Goal: Use online tool/utility: Use online tool/utility

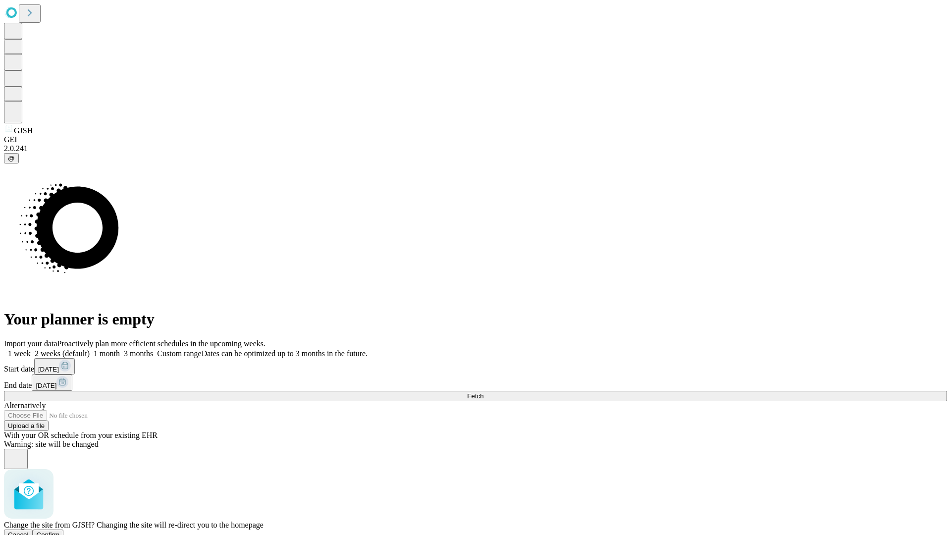
click at [60, 531] on span "Confirm" at bounding box center [48, 534] width 23 height 7
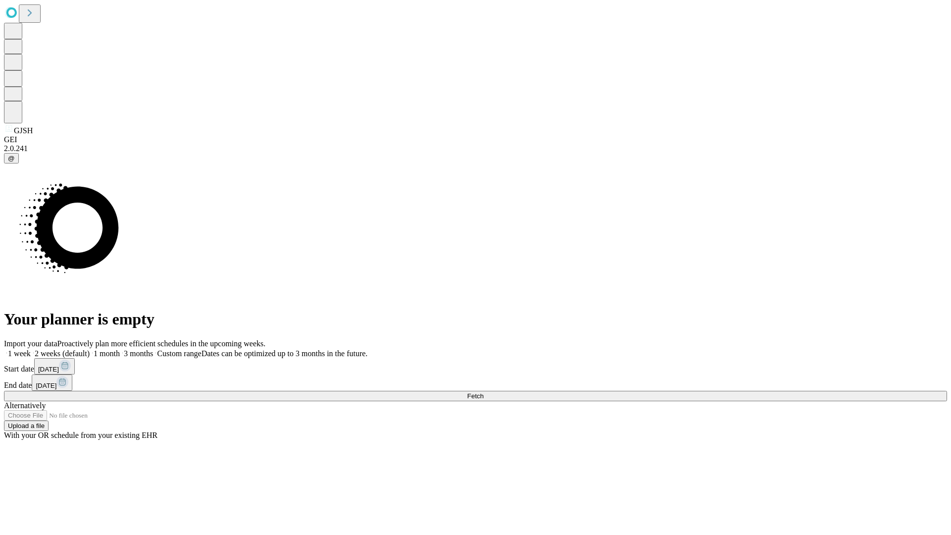
click at [31, 349] on label "1 week" at bounding box center [17, 353] width 27 height 8
click at [483, 392] on span "Fetch" at bounding box center [475, 395] width 16 height 7
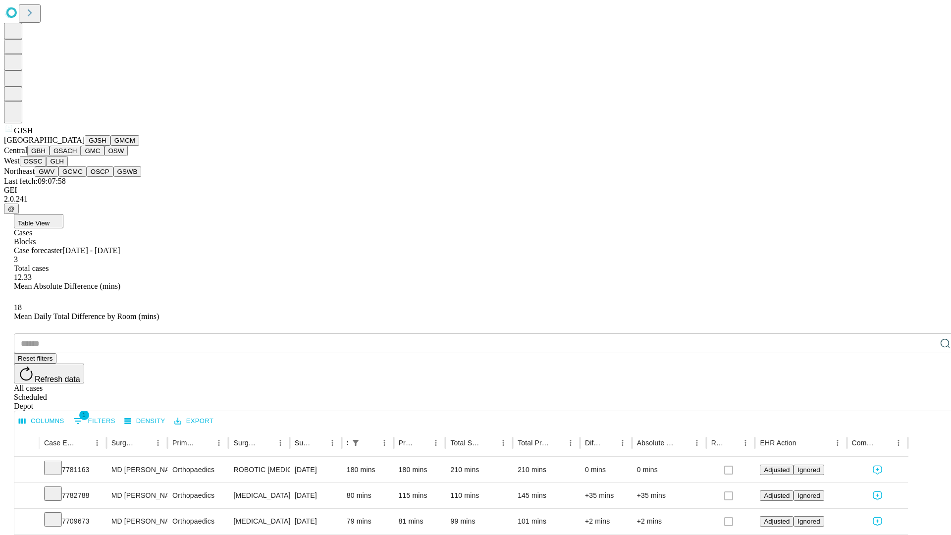
click at [110, 146] on button "GMCM" at bounding box center [124, 140] width 29 height 10
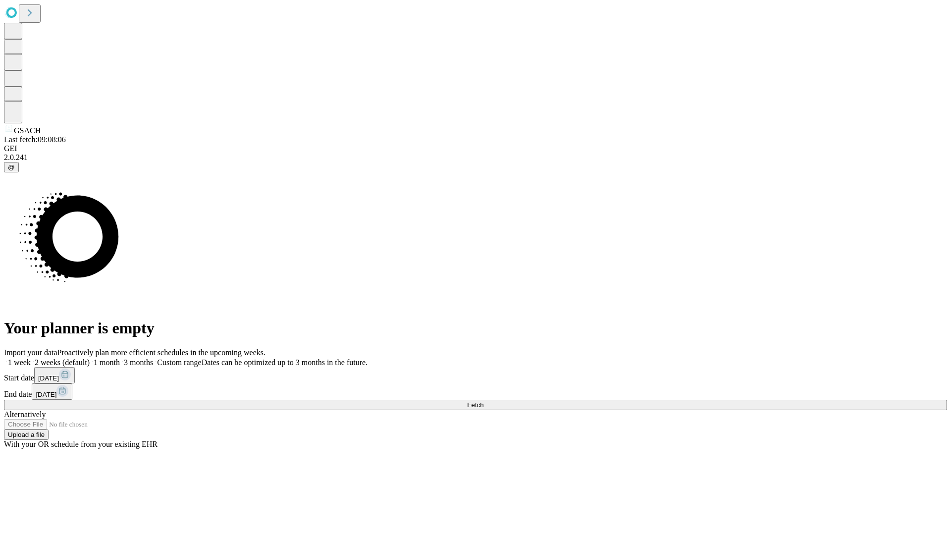
click at [31, 358] on label "1 week" at bounding box center [17, 362] width 27 height 8
click at [483, 401] on span "Fetch" at bounding box center [475, 404] width 16 height 7
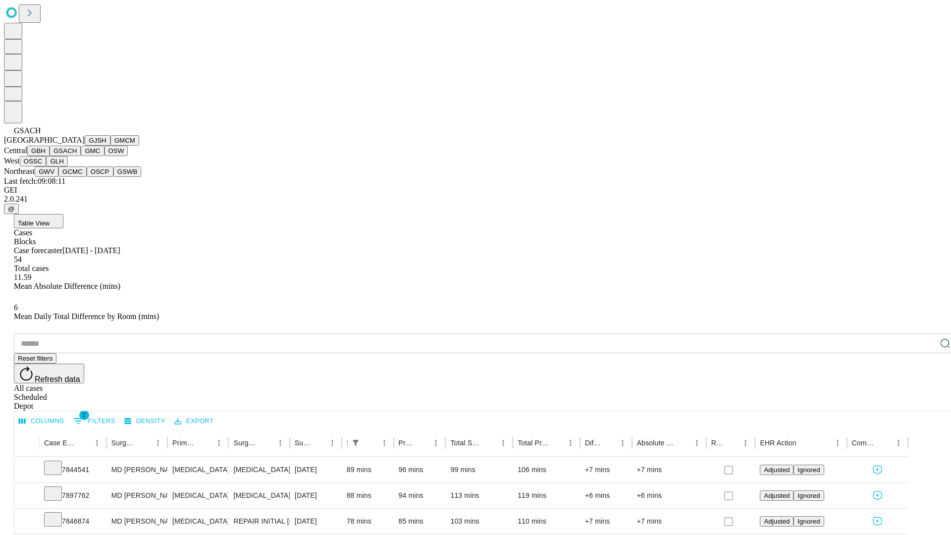
click at [81, 156] on button "GMC" at bounding box center [92, 151] width 23 height 10
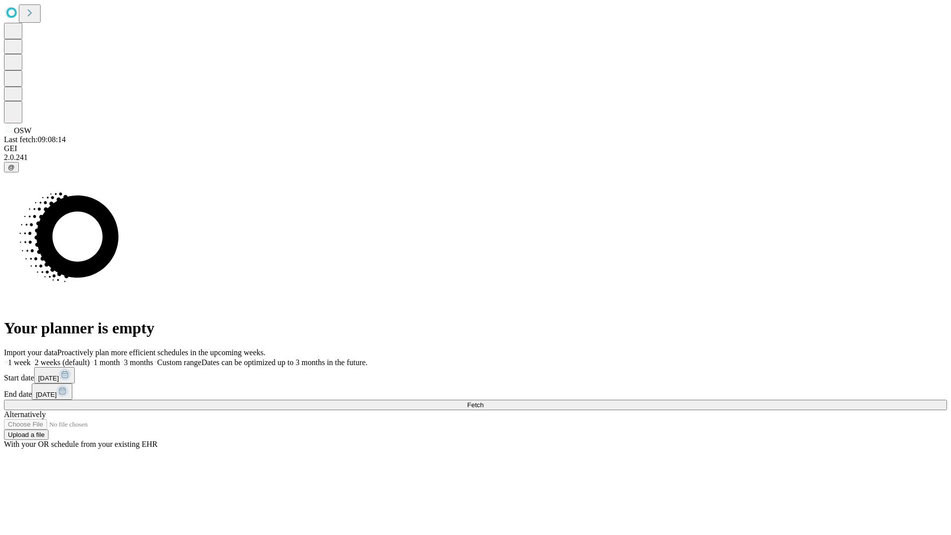
click at [31, 358] on label "1 week" at bounding box center [17, 362] width 27 height 8
click at [483, 401] on span "Fetch" at bounding box center [475, 404] width 16 height 7
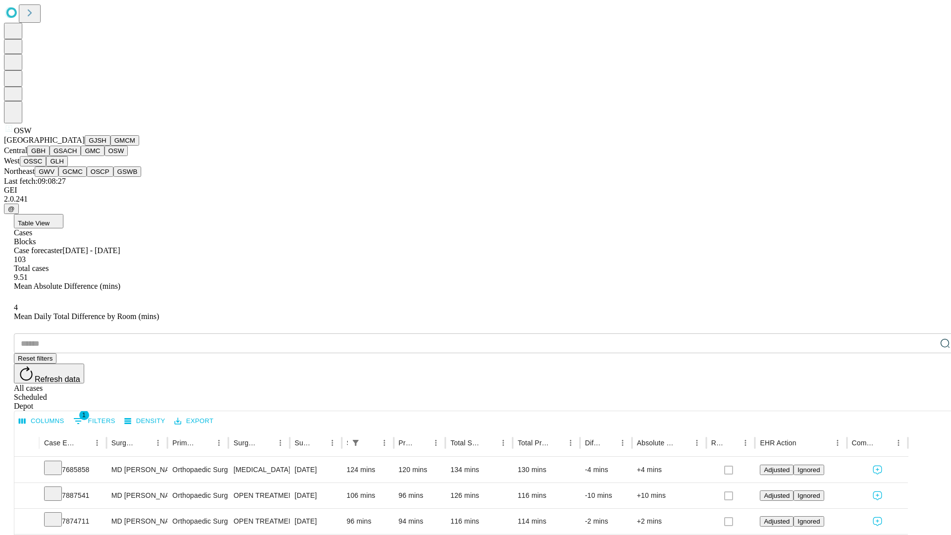
click at [47, 166] on button "OSSC" at bounding box center [33, 161] width 27 height 10
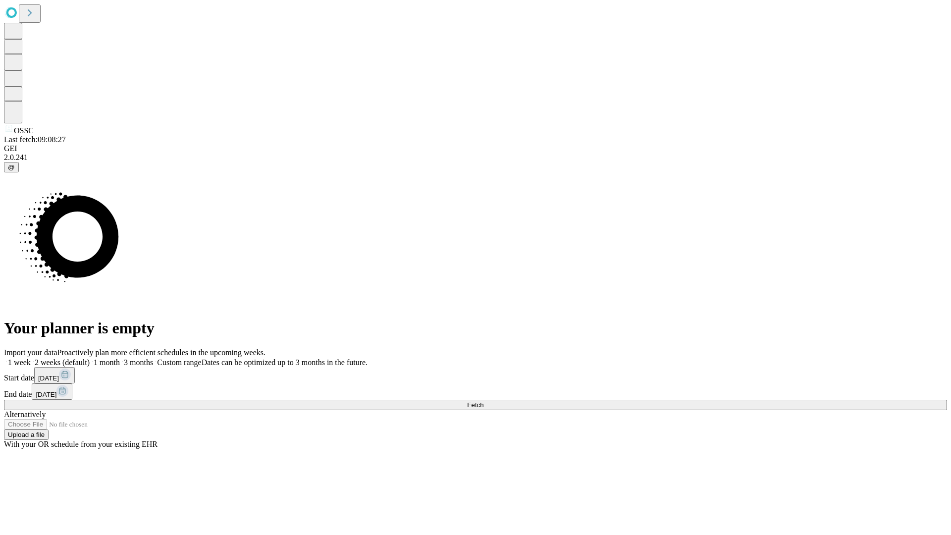
click at [31, 358] on label "1 week" at bounding box center [17, 362] width 27 height 8
click at [483, 401] on span "Fetch" at bounding box center [475, 404] width 16 height 7
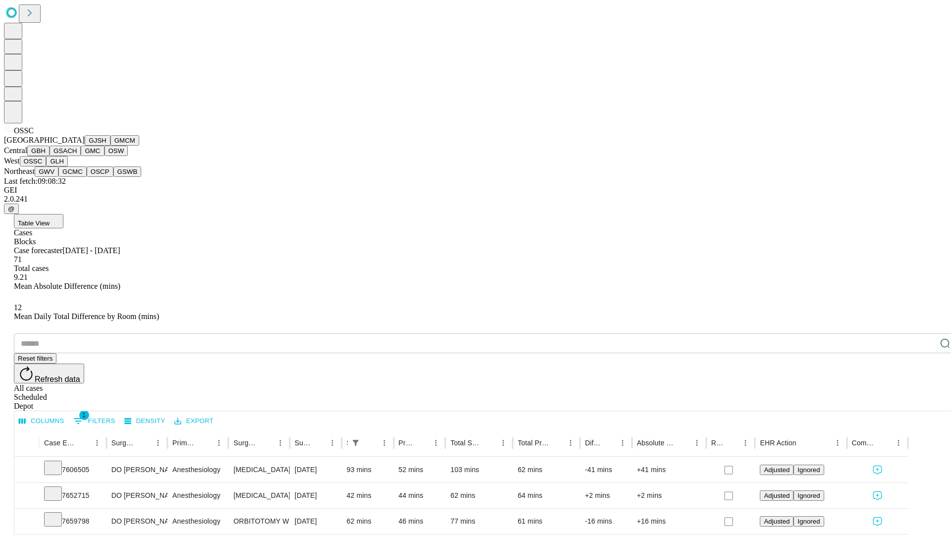
click at [67, 166] on button "GLH" at bounding box center [56, 161] width 21 height 10
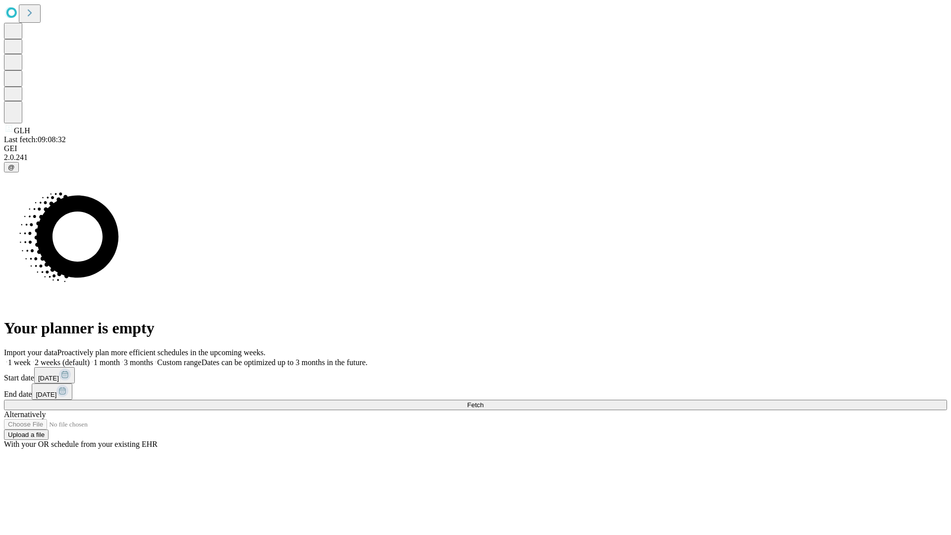
click at [31, 358] on label "1 week" at bounding box center [17, 362] width 27 height 8
click at [483, 401] on span "Fetch" at bounding box center [475, 404] width 16 height 7
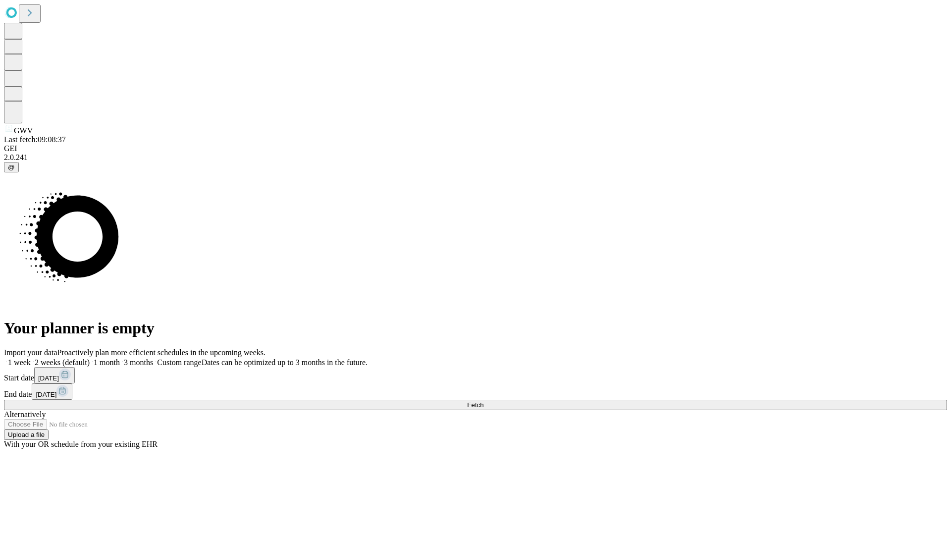
click at [31, 358] on label "1 week" at bounding box center [17, 362] width 27 height 8
click at [483, 401] on span "Fetch" at bounding box center [475, 404] width 16 height 7
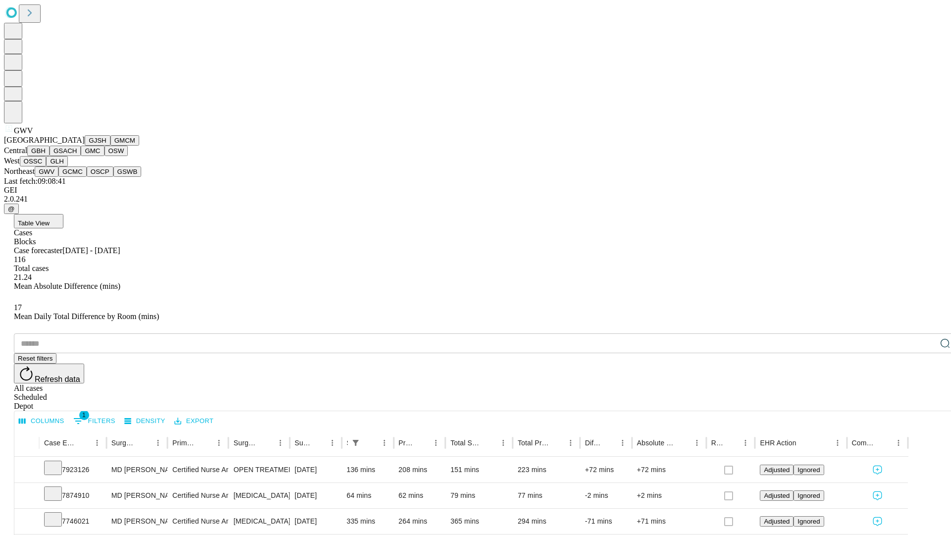
click at [77, 177] on button "GCMC" at bounding box center [72, 171] width 28 height 10
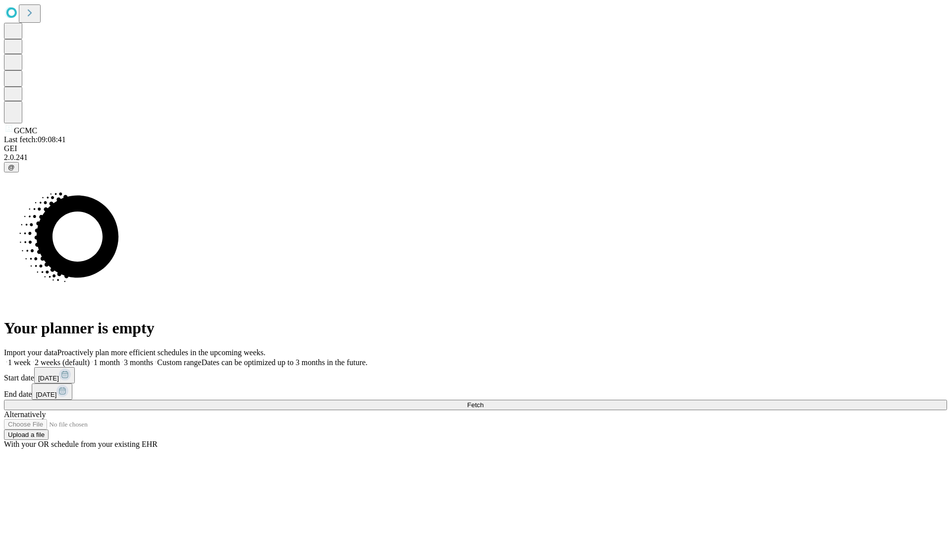
click at [31, 358] on label "1 week" at bounding box center [17, 362] width 27 height 8
click at [483, 401] on span "Fetch" at bounding box center [475, 404] width 16 height 7
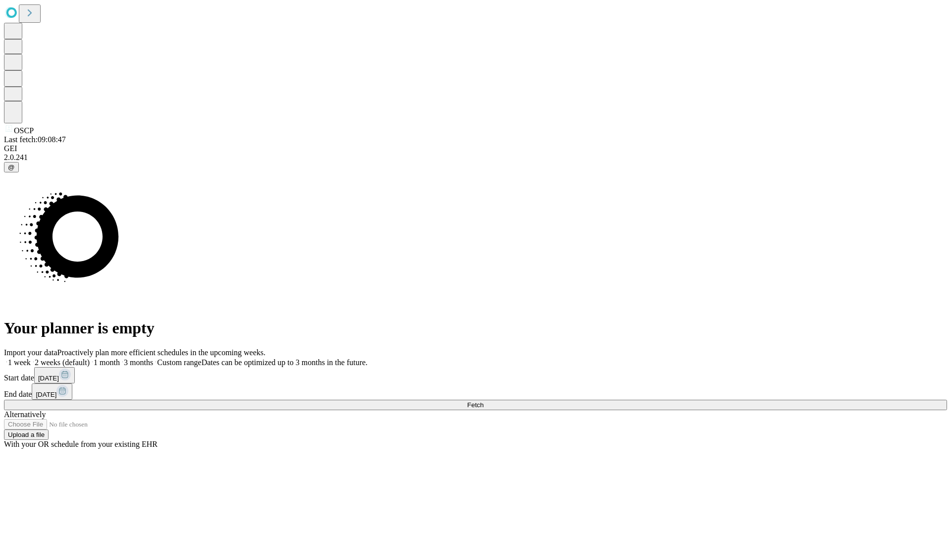
click at [31, 358] on label "1 week" at bounding box center [17, 362] width 27 height 8
click at [483, 401] on span "Fetch" at bounding box center [475, 404] width 16 height 7
